Goal: Transaction & Acquisition: Register for event/course

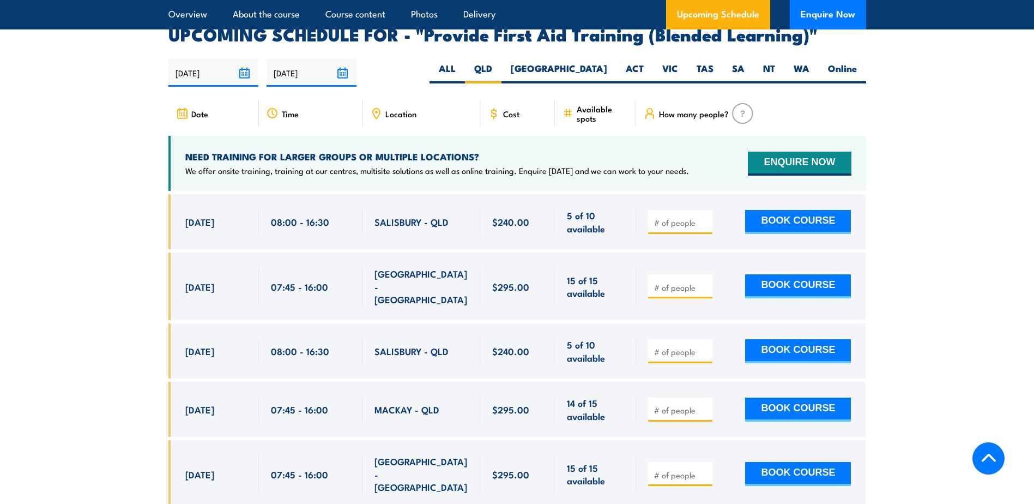
click at [684, 228] on input "number" at bounding box center [681, 222] width 55 height 11
type input "1"
click at [810, 234] on button "BOOK COURSE" at bounding box center [798, 222] width 106 height 24
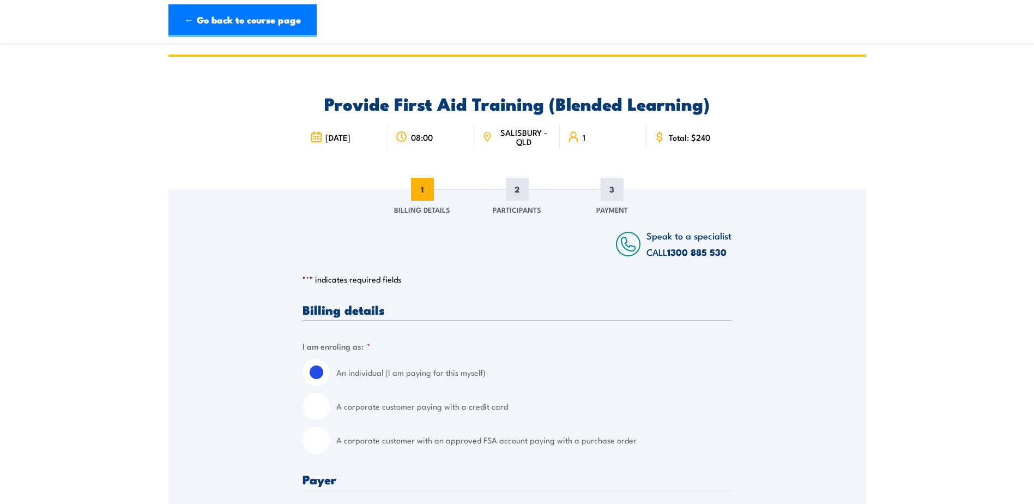
scroll to position [109, 0]
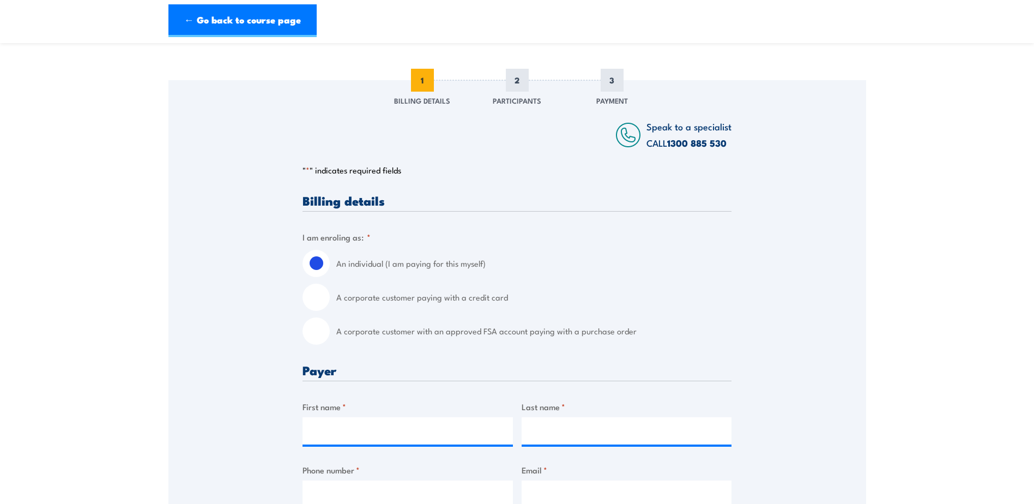
click at [313, 334] on input "A corporate customer with an approved FSA account paying with a purchase order" at bounding box center [316, 330] width 27 height 27
radio input "true"
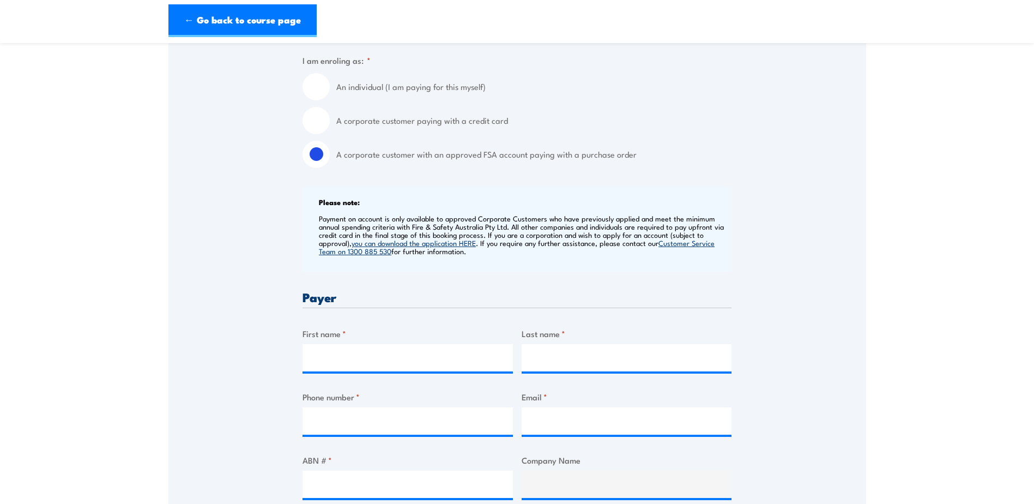
scroll to position [382, 0]
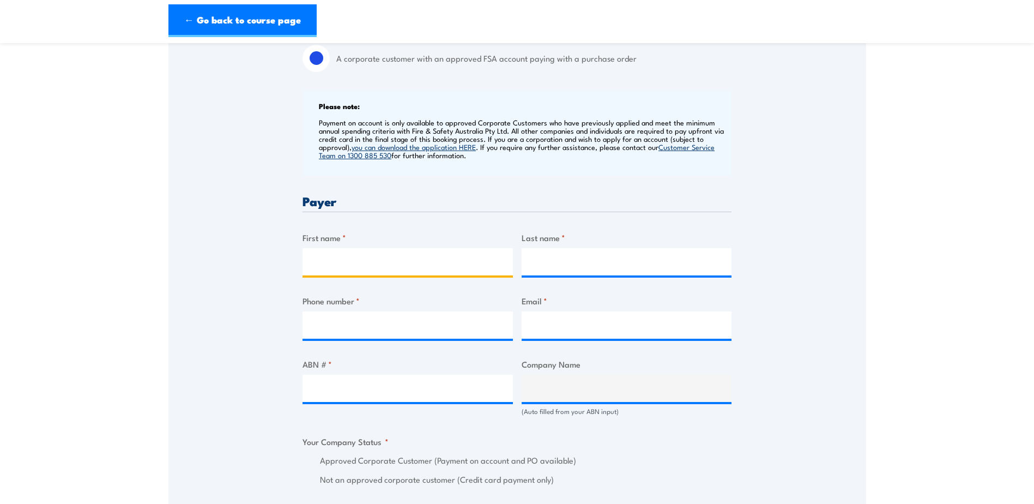
click at [419, 265] on input "First name *" at bounding box center [408, 261] width 210 height 27
type input "Maui"
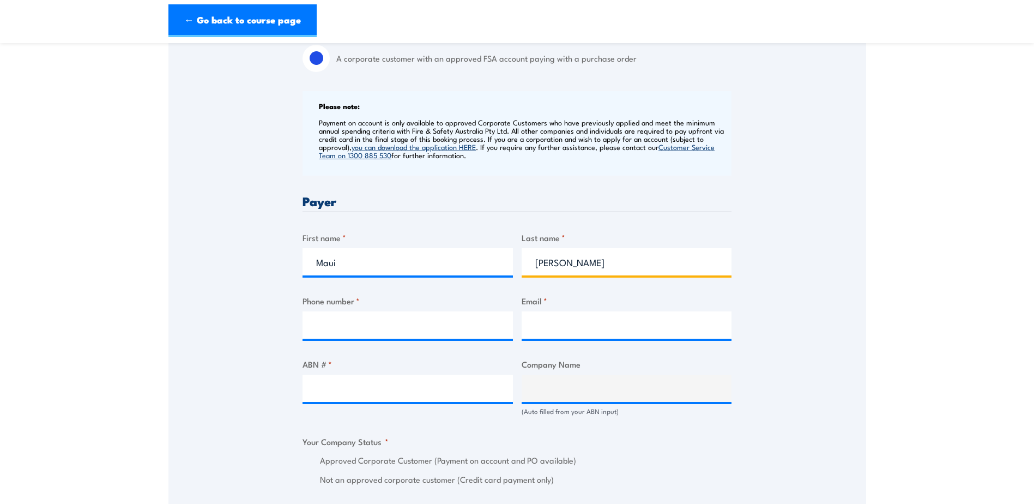
type input "[PERSON_NAME]"
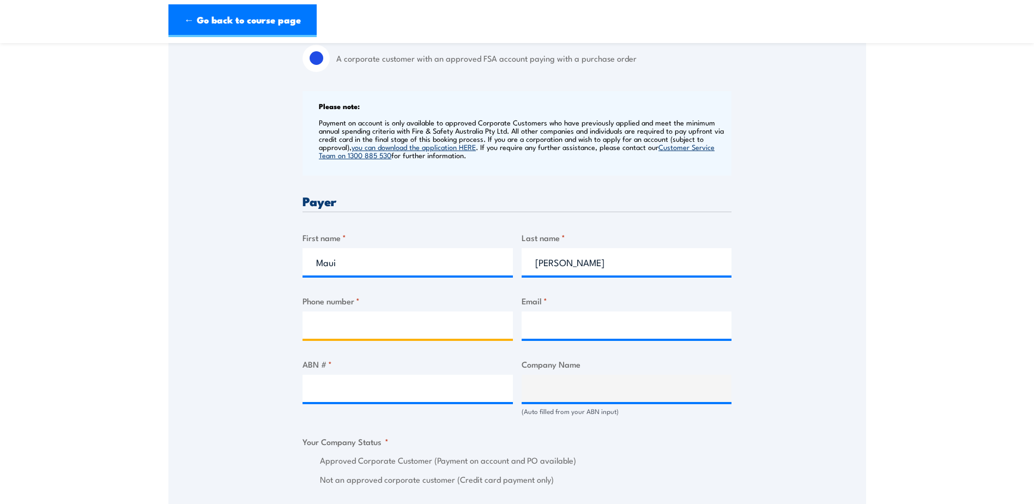
click at [375, 331] on input "Phone number *" at bounding box center [408, 324] width 210 height 27
type input "0459885608"
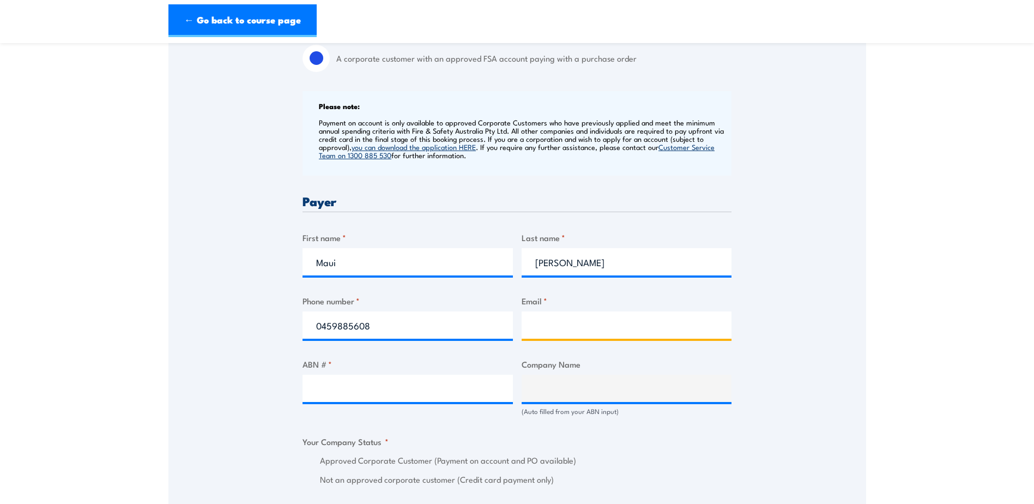
type input "[EMAIL_ADDRESS][PERSON_NAME][DOMAIN_NAME]"
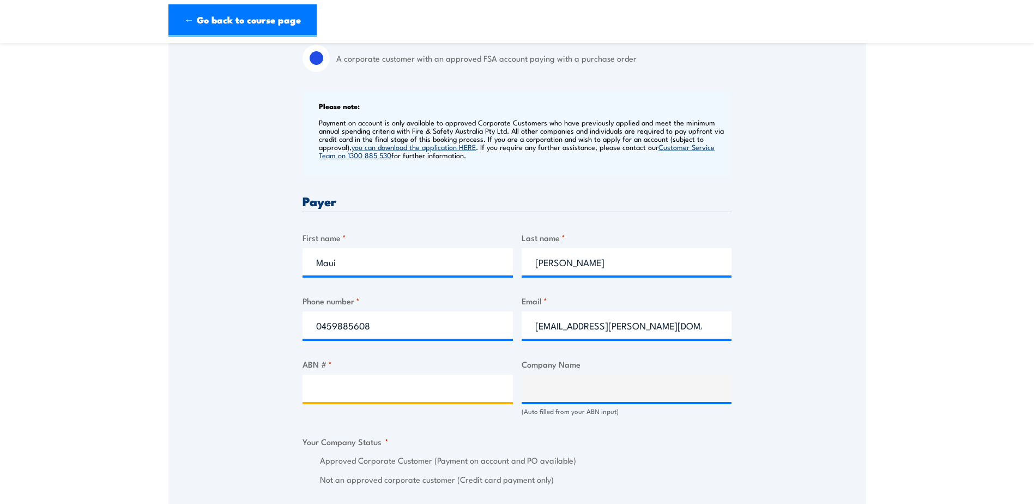
click at [361, 395] on input "ABN # *" at bounding box center [408, 388] width 210 height 27
paste input "52 006 246 260"
type input "52 006 246 260"
click at [216, 378] on div "Speak to a specialist CALL [PHONE_NUMBER] CALL [PHONE_NUMBER] " * " indicates r…" at bounding box center [517, 436] width 698 height 1256
type input "[PERSON_NAME] WORLDWIDE (AU) PTY LTD"
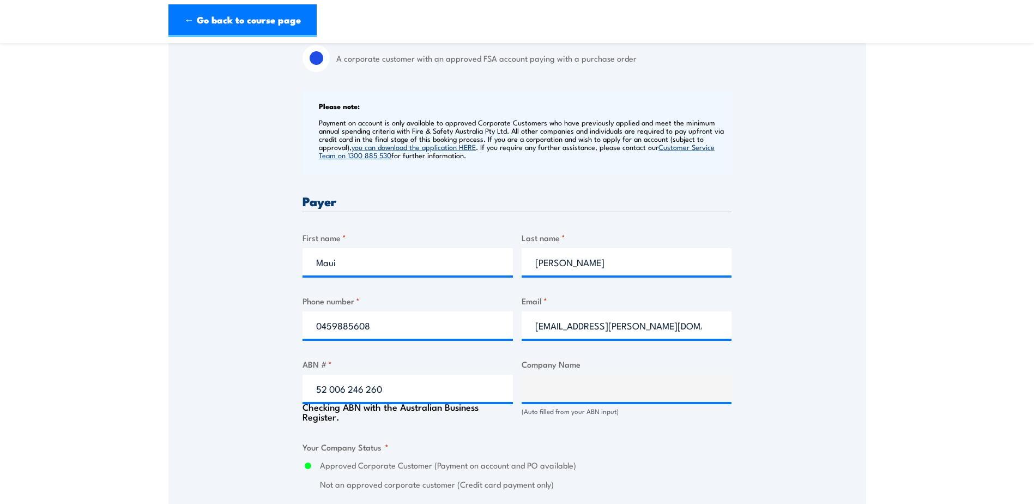
radio input "true"
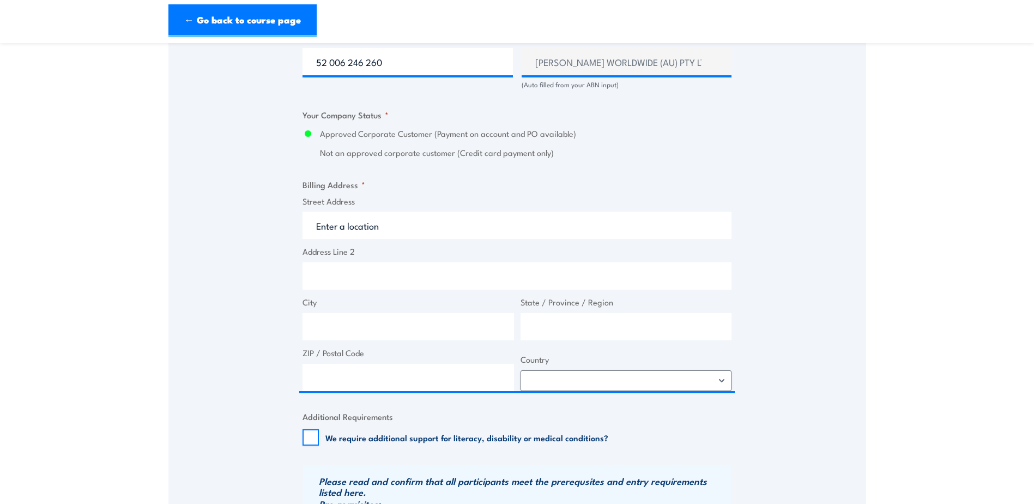
scroll to position [709, 0]
click at [389, 230] on input "Street Address" at bounding box center [517, 224] width 429 height 27
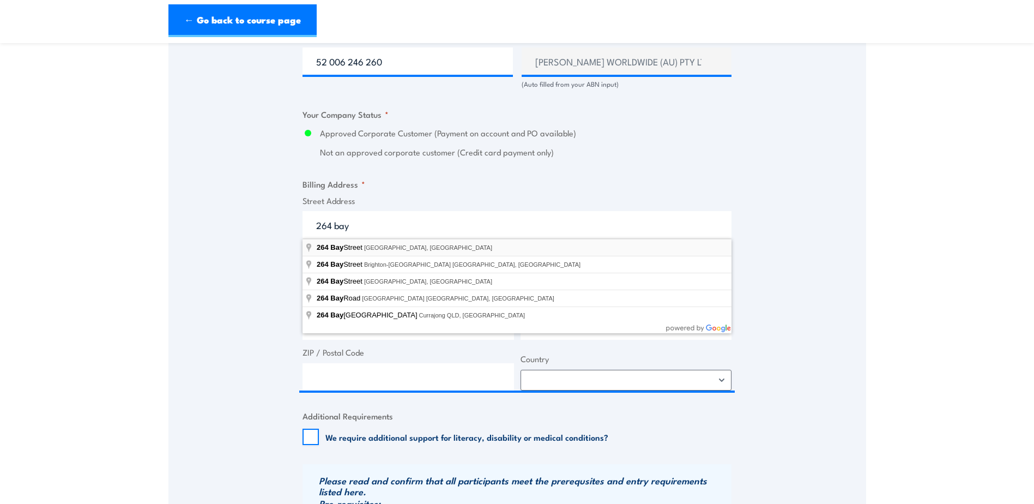
type input "[STREET_ADDRESS]"
type input "[GEOGRAPHIC_DATA]"
type input "Victoria"
type input "3207"
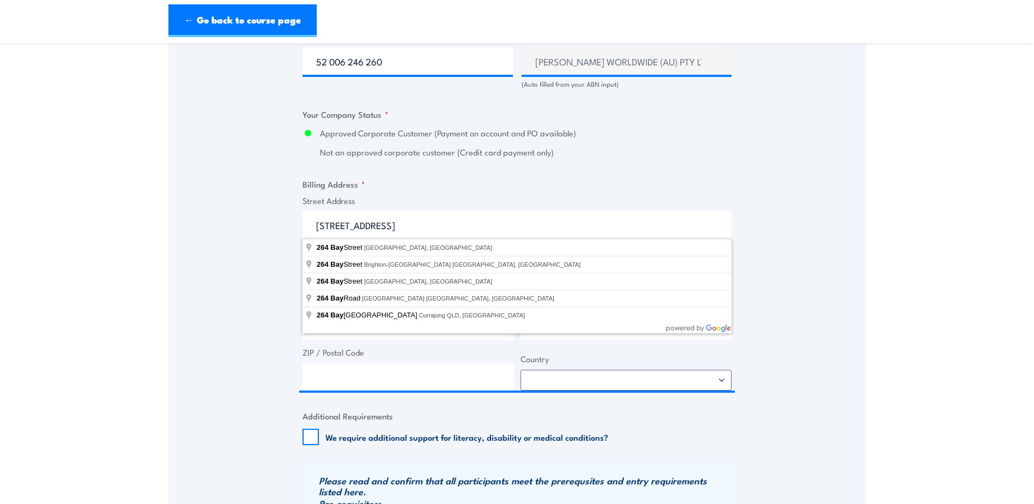
select select "[GEOGRAPHIC_DATA]"
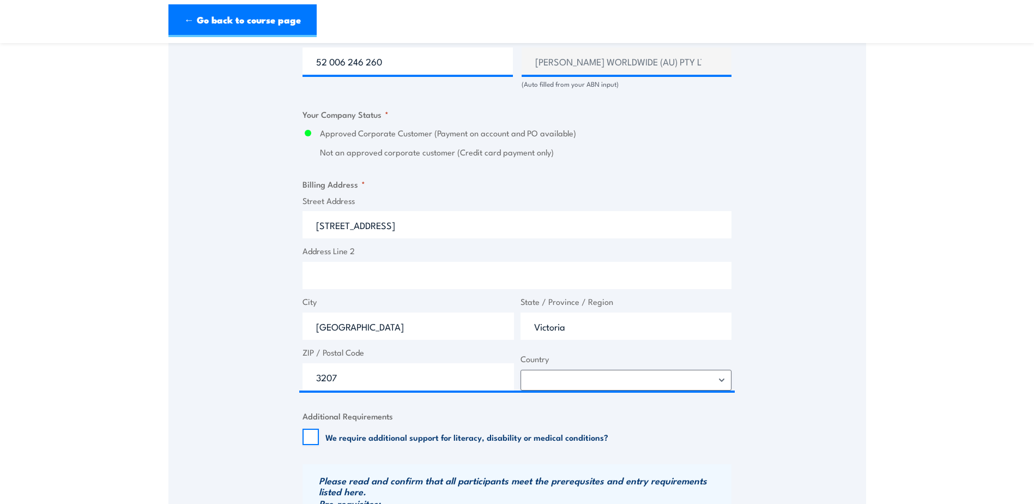
click at [186, 349] on div "Speak to a specialist CALL [PHONE_NUMBER] CALL [PHONE_NUMBER] " * " indicates r…" at bounding box center [517, 105] width 698 height 1251
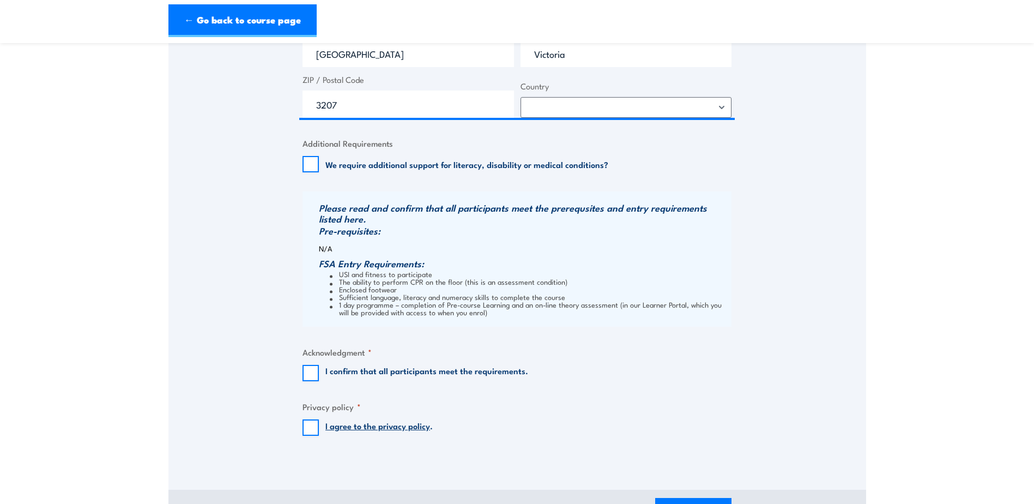
scroll to position [1036, 0]
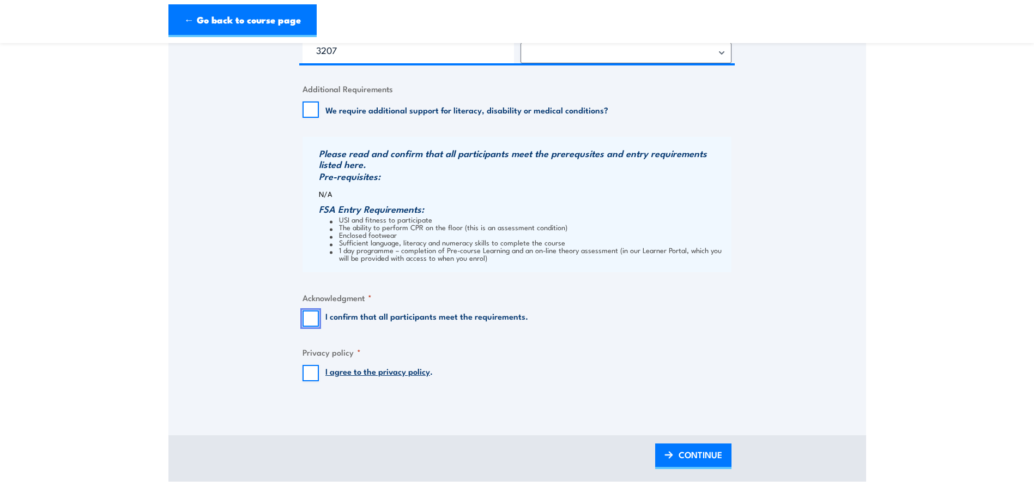
click at [309, 320] on input "I confirm that all participants meet the requirements." at bounding box center [311, 318] width 16 height 16
checkbox input "true"
click at [310, 375] on input "I agree to the privacy policy ." at bounding box center [311, 373] width 16 height 16
checkbox input "true"
click at [699, 453] on span "CONTINUE" at bounding box center [701, 454] width 44 height 29
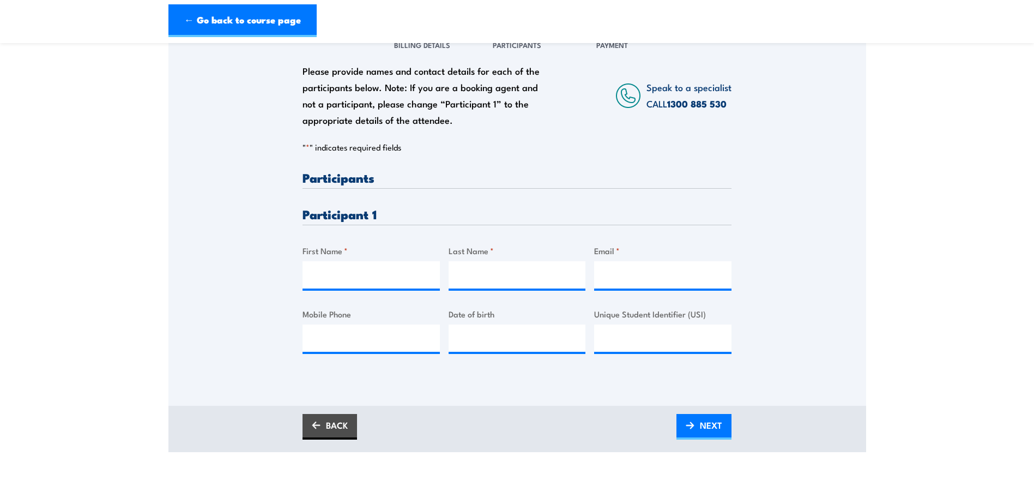
scroll to position [164, 0]
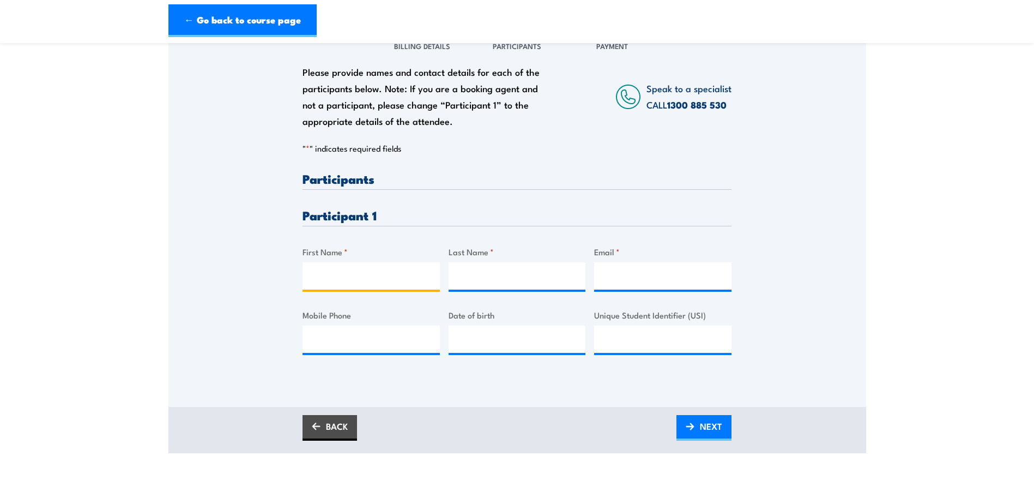
click at [367, 282] on input "First Name *" at bounding box center [371, 275] width 137 height 27
click at [379, 284] on input "First Name *" at bounding box center [371, 275] width 137 height 27
click at [388, 276] on input "First Name *" at bounding box center [371, 275] width 137 height 27
paste input "[PERSON_NAME]"
type input "[PERSON_NAME]"
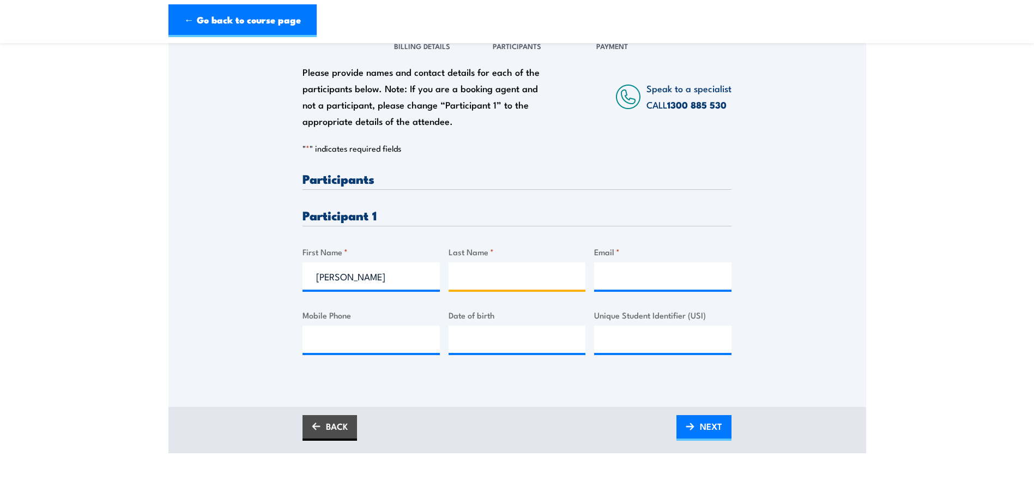
click at [510, 271] on input "Last Name *" at bounding box center [517, 275] width 137 height 27
paste input "[PERSON_NAME]"
type input "[PERSON_NAME]"
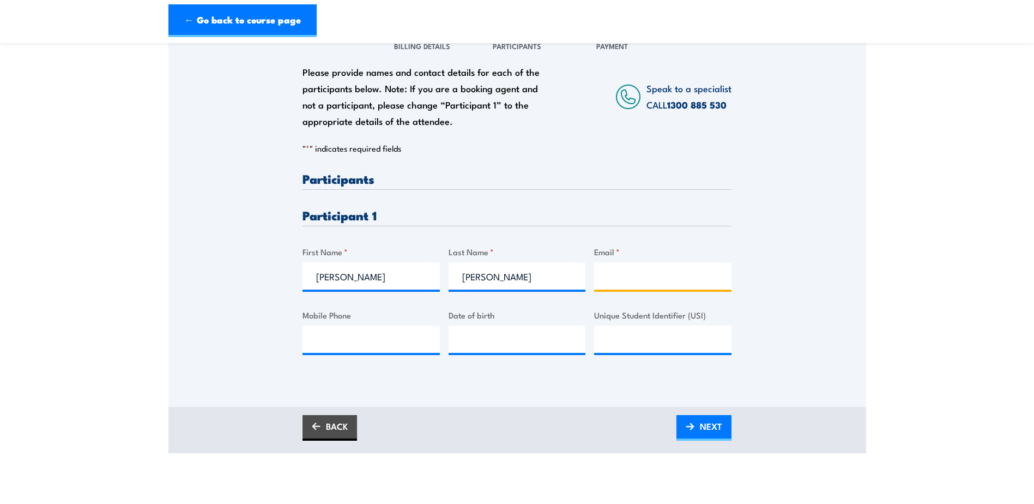
click at [725, 280] on input "Email *" at bounding box center [662, 275] width 137 height 27
paste input "[PERSON_NAME][EMAIL_ADDRESS][PERSON_NAME][DOMAIN_NAME]"
type input "[PERSON_NAME][EMAIL_ADDRESS][PERSON_NAME][DOMAIN_NAME]"
click at [859, 243] on div "Please provide names and contact details for each of the participants below. No…" at bounding box center [517, 201] width 698 height 351
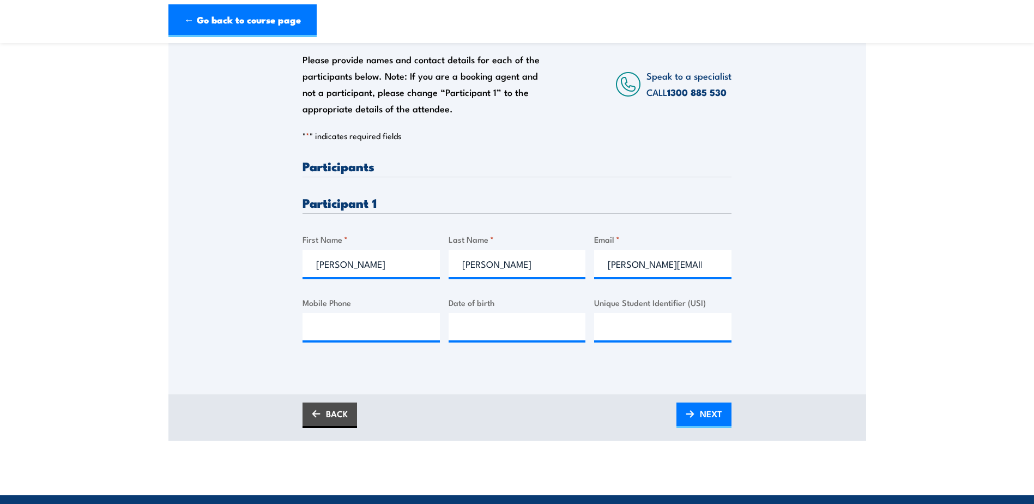
scroll to position [109, 0]
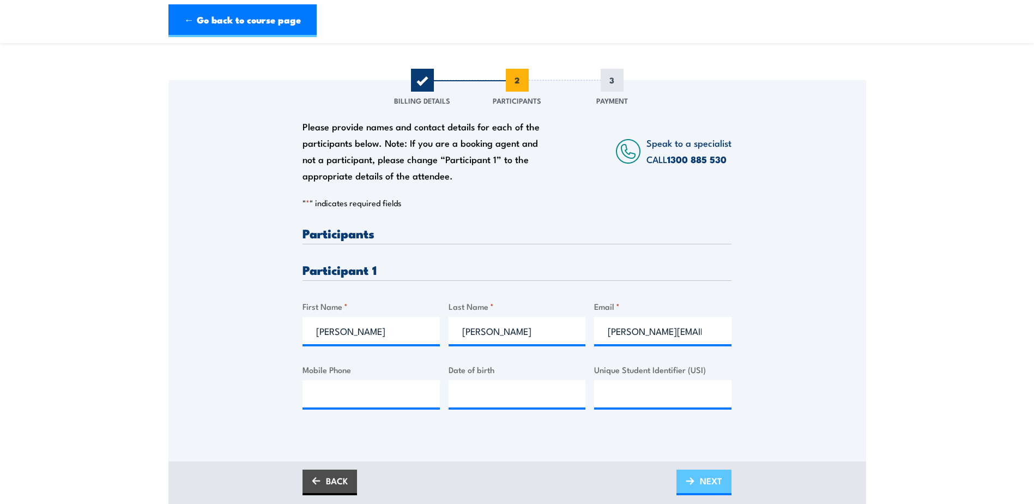
click at [698, 484] on link "NEXT" at bounding box center [704, 482] width 55 height 26
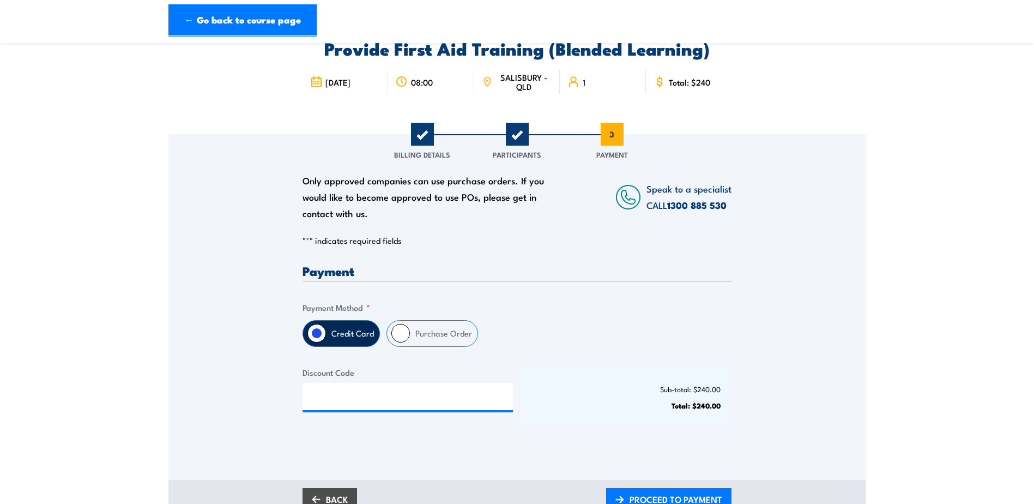
scroll to position [164, 0]
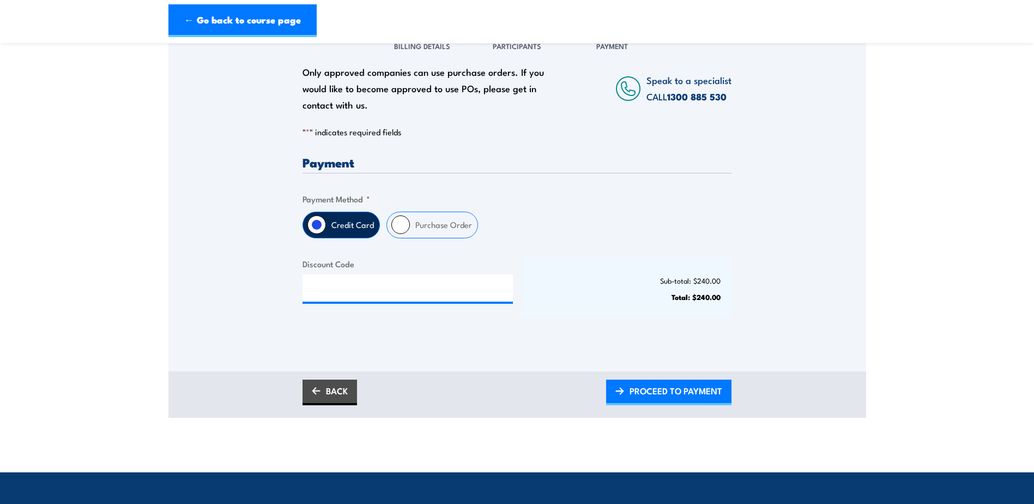
click at [394, 220] on input "Purchase Order" at bounding box center [400, 224] width 19 height 19
radio input "true"
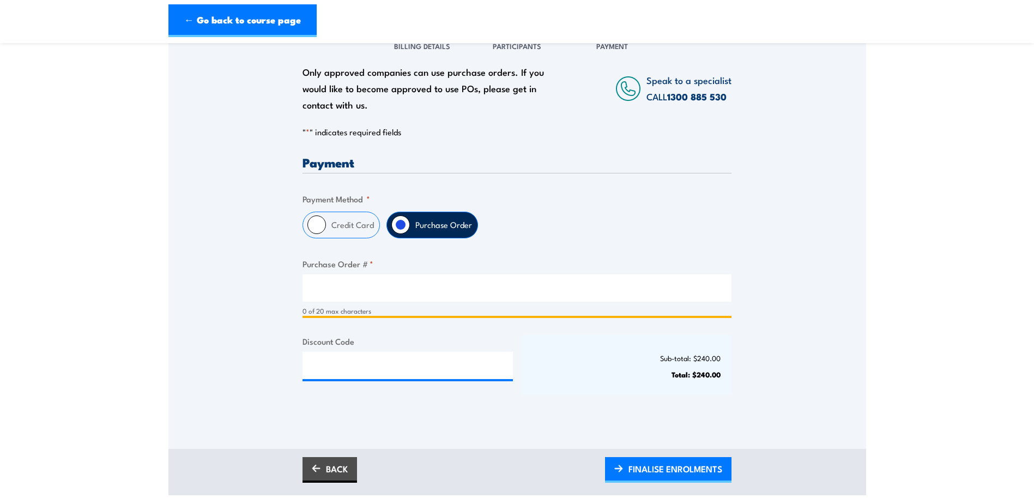
click at [395, 291] on input "Purchase Order # *" at bounding box center [517, 287] width 429 height 27
click at [316, 292] on input "cost centre" at bounding box center [517, 287] width 429 height 27
click at [410, 286] on input "Cost centre" at bounding box center [517, 287] width 429 height 27
click at [390, 298] on input "Cost centre" at bounding box center [517, 287] width 429 height 27
paste input "3507"
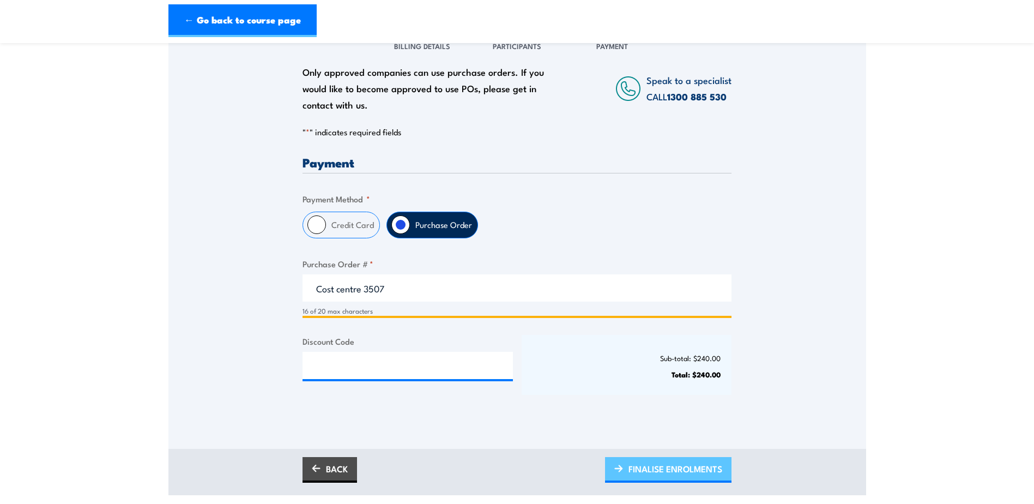
type input "Cost centre 3507"
click at [664, 468] on span "FINALISE ENROLMENTS" at bounding box center [676, 468] width 94 height 29
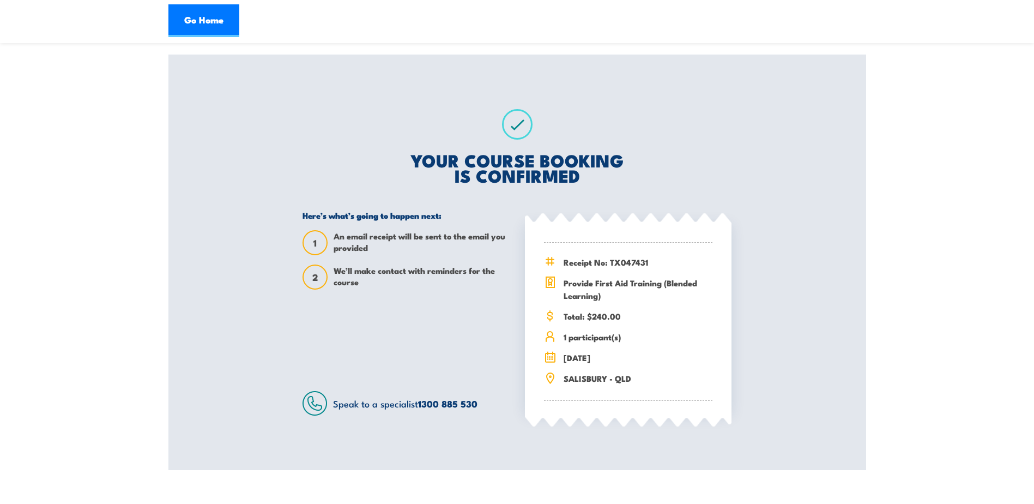
scroll to position [109, 0]
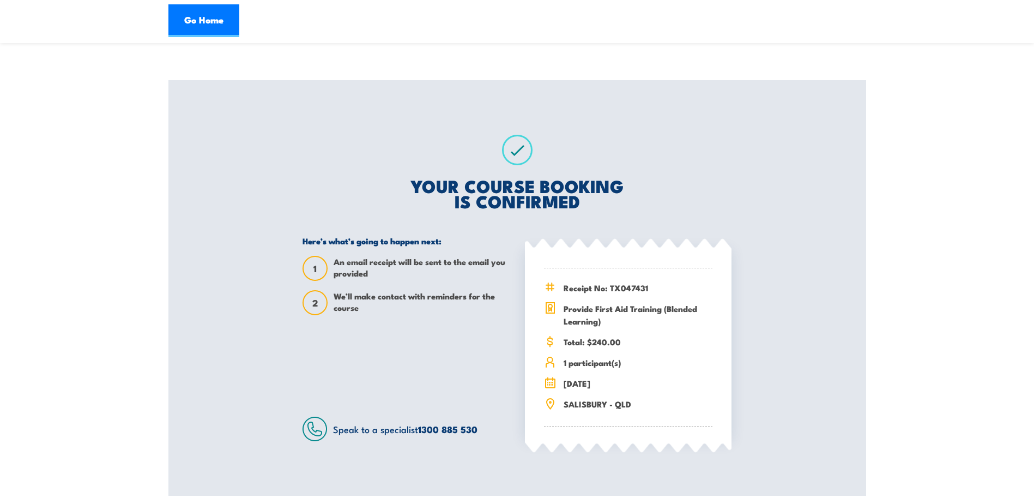
click at [191, 417] on div "Provide First Aid Training (Blended Learning) 8 September 2025 08:00 SALISBURY …" at bounding box center [517, 220] width 698 height 550
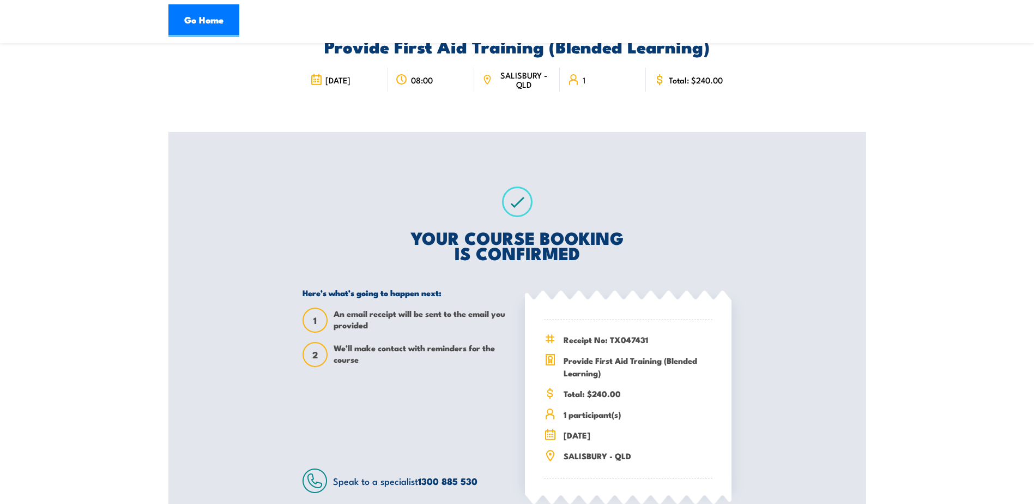
scroll to position [0, 0]
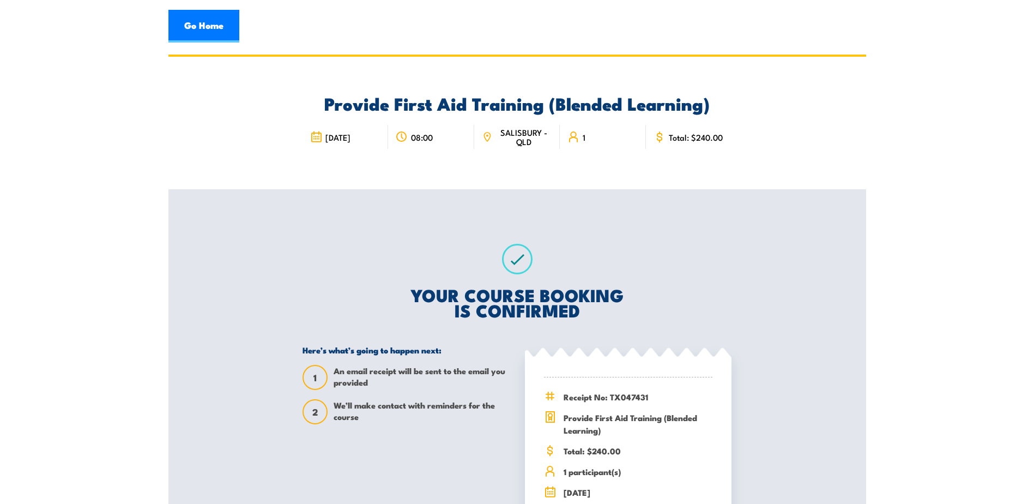
click at [39, 251] on section "Provide First Aid Training (Blended Learning) 08:00" at bounding box center [517, 330] width 1034 height 550
